Goal: Contribute content: Add original content to the website for others to see

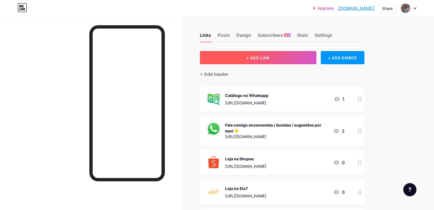
click at [256, 57] on span "+ ADD LINK" at bounding box center [258, 57] width 24 height 5
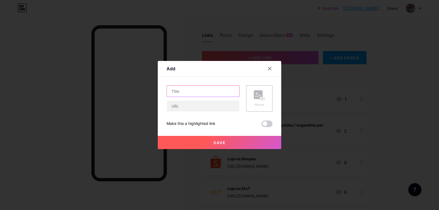
click at [197, 91] on input "text" at bounding box center [203, 91] width 72 height 11
click at [179, 90] on input "GrupoExclusivo Vip" at bounding box center [203, 91] width 72 height 11
type input "Grupo Exclusivo Vip"
click at [187, 105] on input "text" at bounding box center [203, 105] width 72 height 11
drag, startPoint x: 187, startPoint y: 105, endPoint x: 340, endPoint y: 113, distance: 153.1
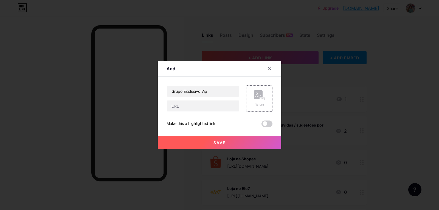
click at [340, 113] on div at bounding box center [219, 105] width 439 height 210
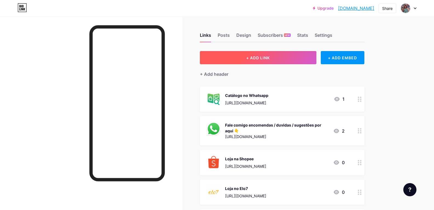
click at [259, 57] on span "+ ADD LINK" at bounding box center [258, 57] width 24 height 5
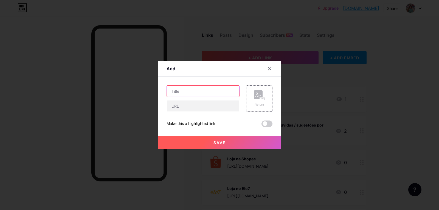
click at [192, 92] on input "text" at bounding box center [203, 91] width 72 height 11
click at [179, 104] on input "text" at bounding box center [203, 105] width 72 height 11
paste input "[URL][DOMAIN_NAME]"
type input "[URL][DOMAIN_NAME]"
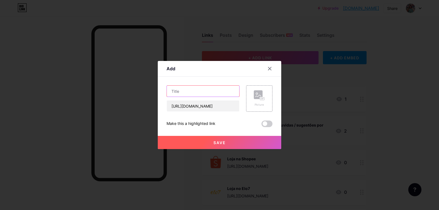
scroll to position [0, 0]
click at [186, 90] on input "text" at bounding box center [203, 91] width 72 height 11
type input "Grupo Vip Ex"
